Goal: Task Accomplishment & Management: Manage account settings

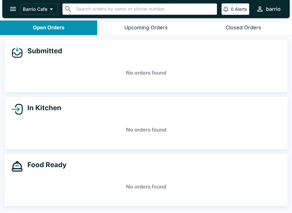
click at [9, 3] on button "open drawer" at bounding box center [13, 9] width 15 height 15
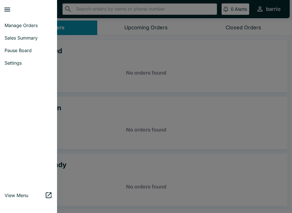
click at [28, 48] on span "Pause Board" at bounding box center [29, 51] width 48 height 6
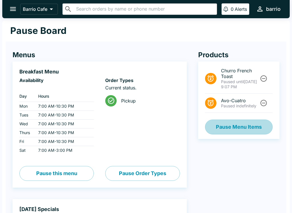
click at [254, 129] on button "Pause Menu Items" at bounding box center [239, 127] width 68 height 15
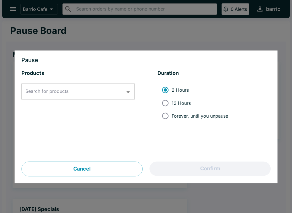
click at [100, 91] on input "Search for products" at bounding box center [73, 91] width 99 height 11
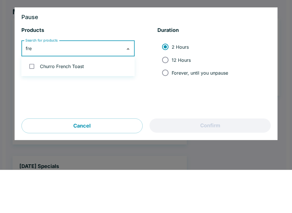
type input "fren"
click at [62, 102] on li "Churro French Toast" at bounding box center [77, 109] width 113 height 15
checkbox input "true"
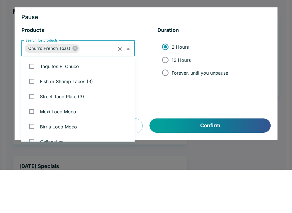
scroll to position [23, 0]
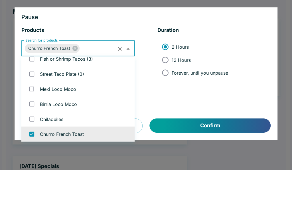
click at [198, 113] on span "Forever, until you unpause" at bounding box center [200, 116] width 56 height 6
click at [172, 110] on input "Forever, until you unpause" at bounding box center [165, 116] width 13 height 13
radio input "true"
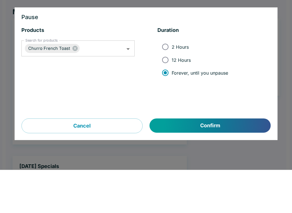
scroll to position [43, 0]
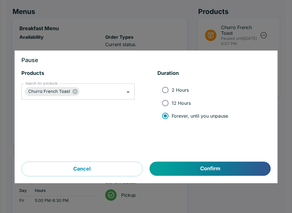
click at [76, 89] on icon at bounding box center [75, 92] width 6 height 6
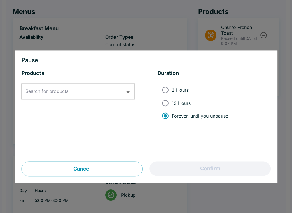
click at [240, 35] on div at bounding box center [146, 106] width 292 height 213
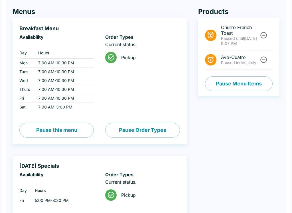
click at [264, 31] on button "Unpause" at bounding box center [263, 35] width 11 height 11
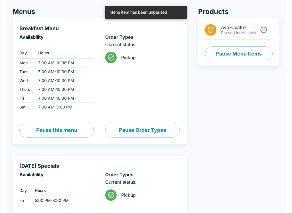
click at [266, 28] on icon "Unpause" at bounding box center [263, 30] width 7 height 7
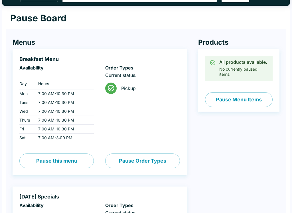
scroll to position [0, 0]
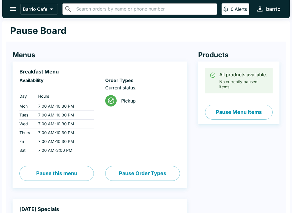
click at [11, 3] on button "open drawer" at bounding box center [13, 9] width 15 height 15
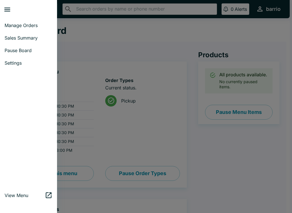
click at [141, 39] on div at bounding box center [146, 106] width 292 height 213
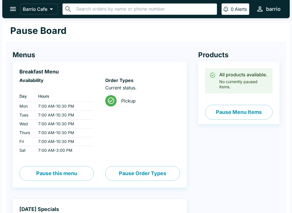
click at [12, 7] on icon "open drawer" at bounding box center [13, 9] width 8 height 8
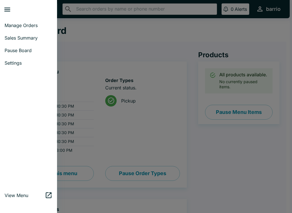
click at [28, 22] on link "Manage Orders" at bounding box center [28, 25] width 57 height 13
